Goal: Task Accomplishment & Management: Use online tool/utility

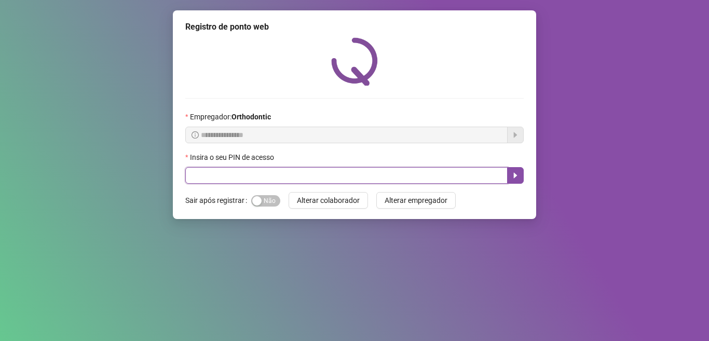
click at [203, 179] on input "text" at bounding box center [346, 175] width 322 height 17
type input "*****"
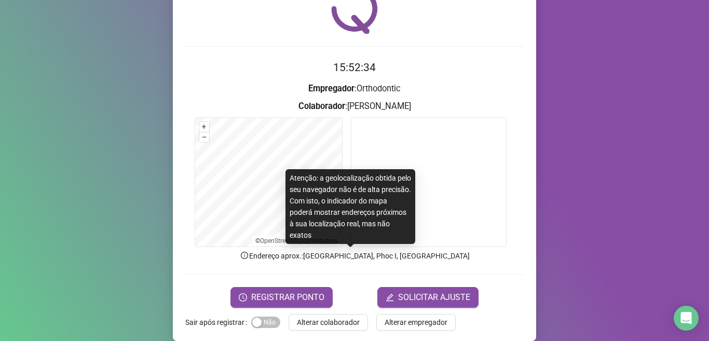
scroll to position [64, 0]
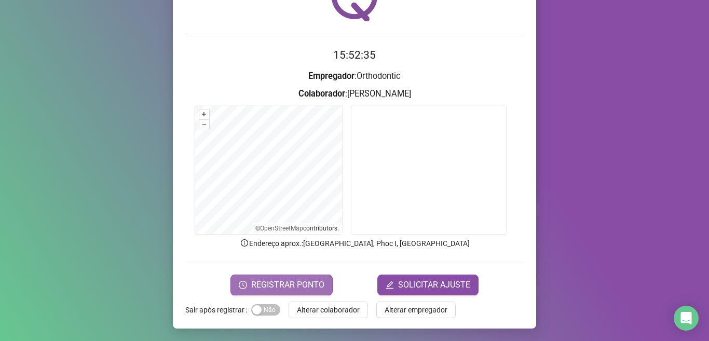
click at [310, 280] on span "REGISTRAR PONTO" at bounding box center [287, 285] width 73 height 12
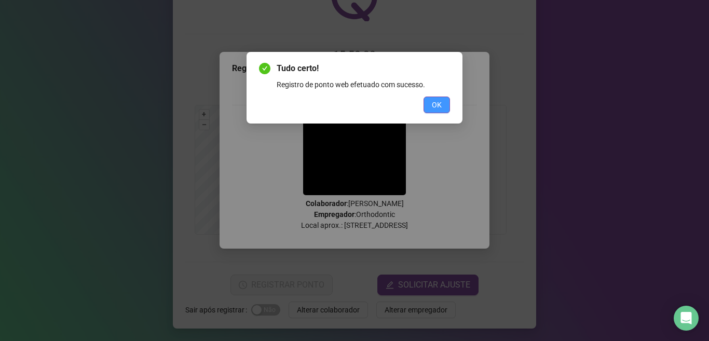
click at [438, 103] on span "OK" at bounding box center [437, 104] width 10 height 11
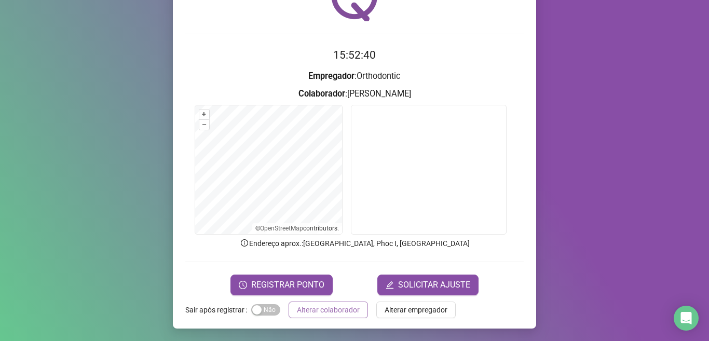
click at [346, 311] on span "Alterar colaborador" at bounding box center [328, 309] width 63 height 11
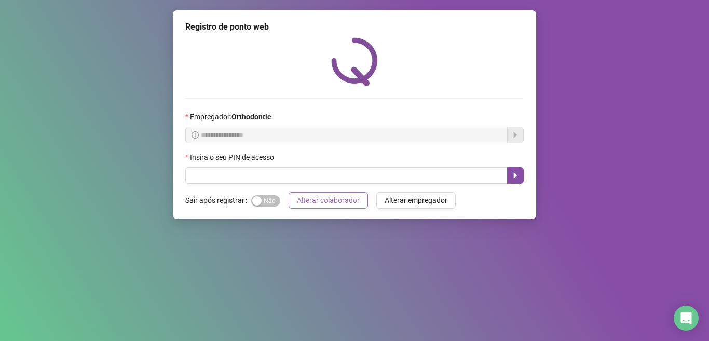
scroll to position [0, 0]
click at [289, 192] on button "Alterar colaborador" at bounding box center [328, 200] width 79 height 17
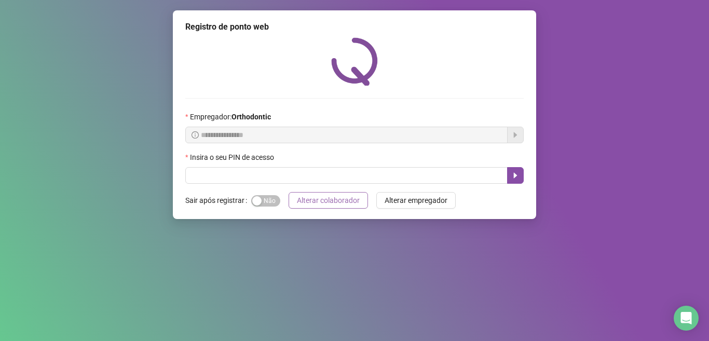
click at [289, 192] on button "Alterar colaborador" at bounding box center [328, 200] width 79 height 17
